Goal: Transaction & Acquisition: Subscribe to service/newsletter

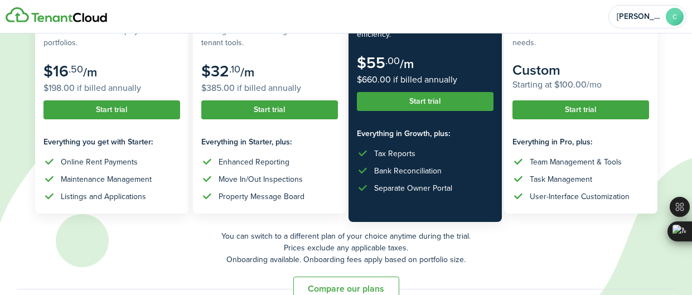
scroll to position [205, 0]
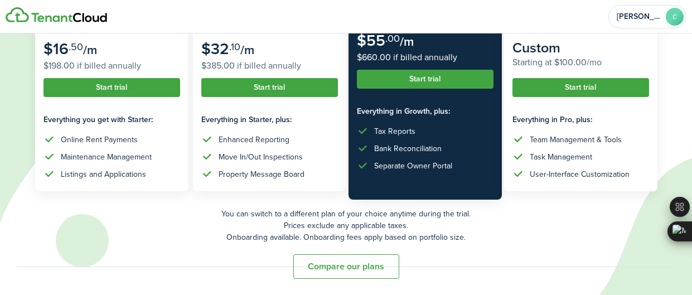
click at [328, 265] on button "Compare our plans" at bounding box center [346, 266] width 106 height 25
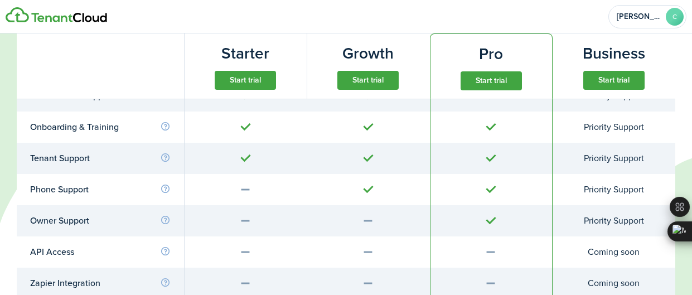
scroll to position [4842, 0]
click at [493, 75] on button "Start trial" at bounding box center [491, 80] width 61 height 19
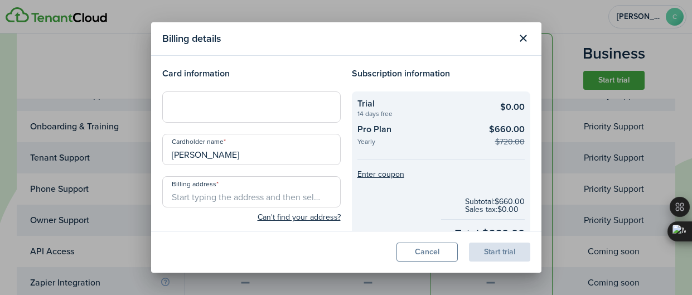
click at [314, 192] on input "Billing address" at bounding box center [251, 191] width 178 height 31
click at [524, 35] on button "Close modal" at bounding box center [523, 38] width 19 height 19
